Goal: Browse casually

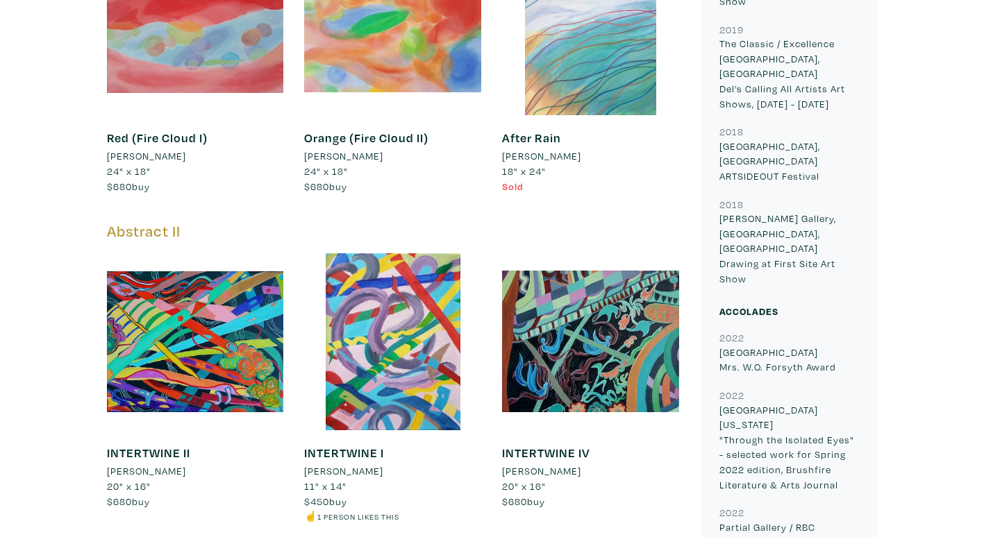
scroll to position [2083, 0]
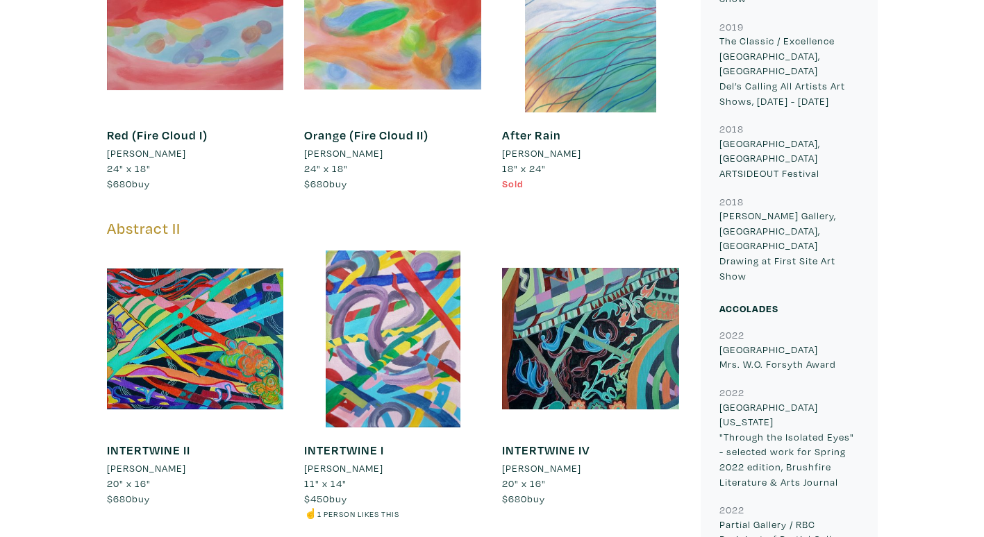
drag, startPoint x: 840, startPoint y: 218, endPoint x: 708, endPoint y: 201, distance: 133.7
click at [708, 201] on div "MOST VIEWED 1822 INTERTWINE II Jennie Lau Select Past Exhibitions 2024 Legislat…" at bounding box center [789, 60] width 177 height 3631
copy p "OCAD University Mrs. W.O. Forsyth Award"
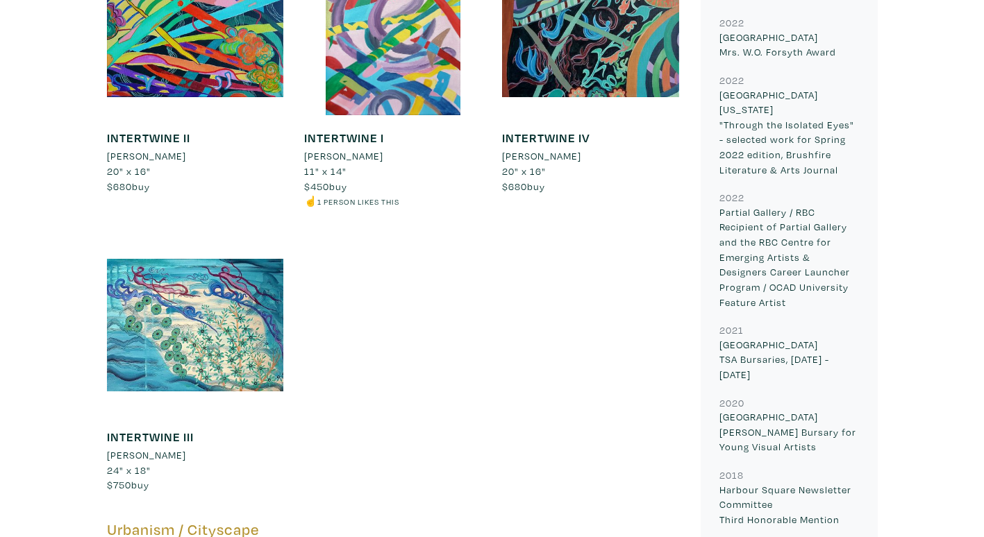
scroll to position [2430, 0]
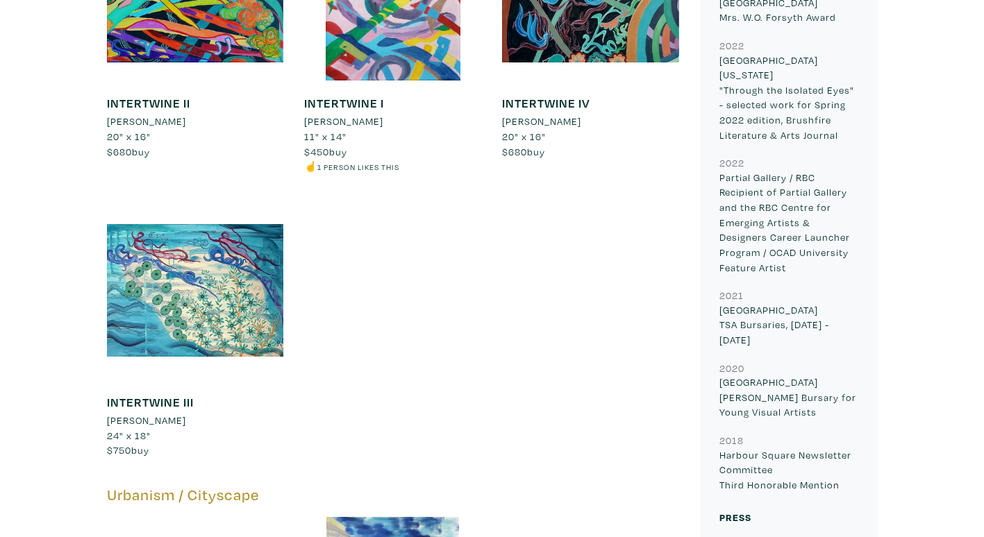
drag, startPoint x: 816, startPoint y: 232, endPoint x: 717, endPoint y: 218, distance: 99.6
click at [717, 218] on div "2022 OCAD University Mrs. W.O. Forsyth Award 2022 University of Nevada "Through…" at bounding box center [789, 236] width 160 height 512
copy p "Andre Beaulieu Bursary for Young Visual Artists"
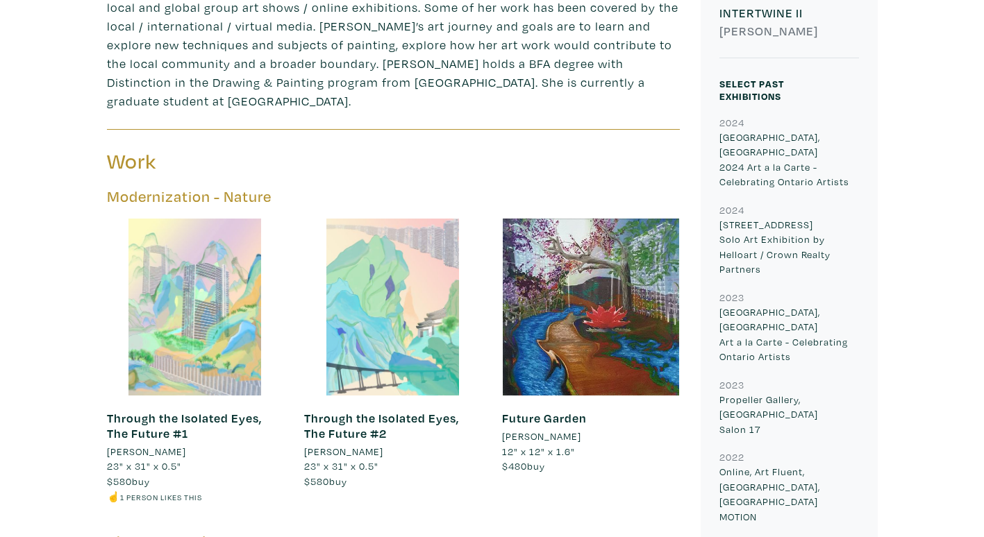
scroll to position [625, 0]
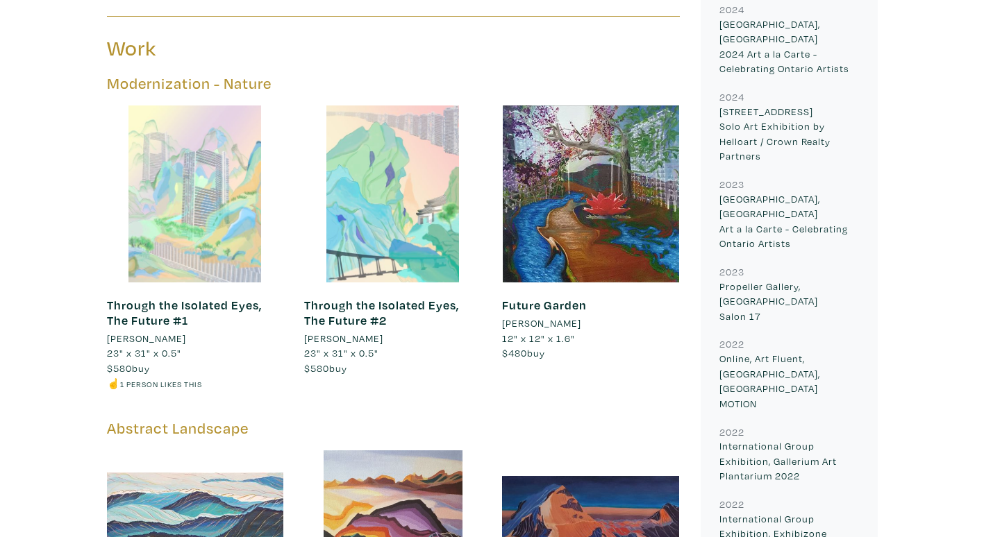
click at [226, 246] on div at bounding box center [195, 194] width 177 height 177
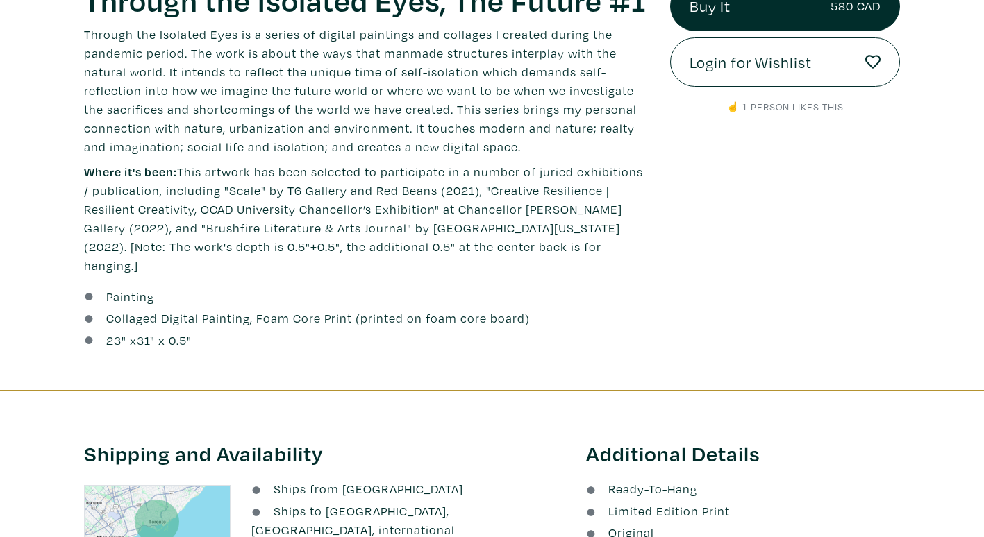
scroll to position [555, 0]
